Goal: Information Seeking & Learning: Learn about a topic

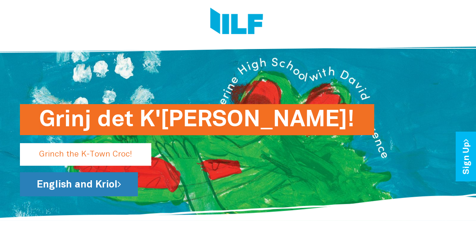
click at [97, 189] on link "English and Kriol" at bounding box center [79, 184] width 118 height 24
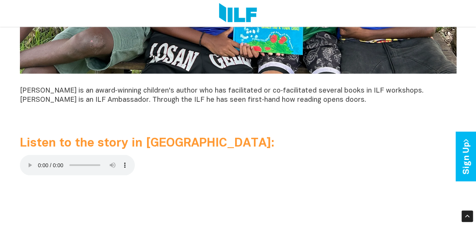
scroll to position [690, 0]
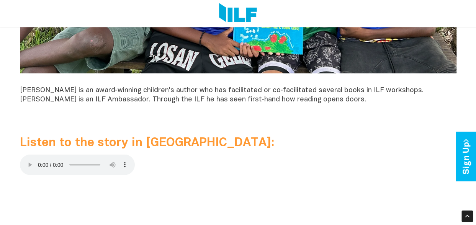
click at [52, 144] on span "Listen to the story in [GEOGRAPHIC_DATA]:" at bounding box center [147, 142] width 254 height 11
drag, startPoint x: 29, startPoint y: 164, endPoint x: 67, endPoint y: 192, distance: 47.7
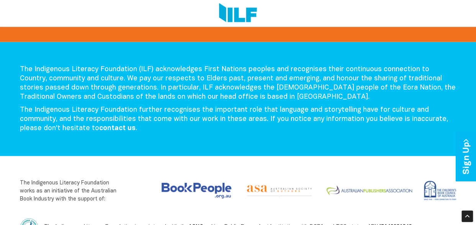
scroll to position [941, 0]
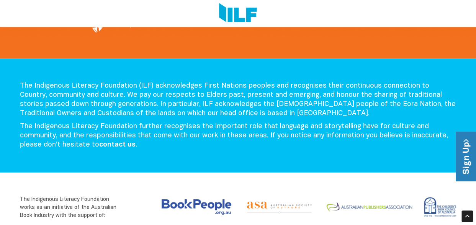
click at [465, 166] on link "Sign Up" at bounding box center [467, 156] width 22 height 49
